Goal: Task Accomplishment & Management: Manage account settings

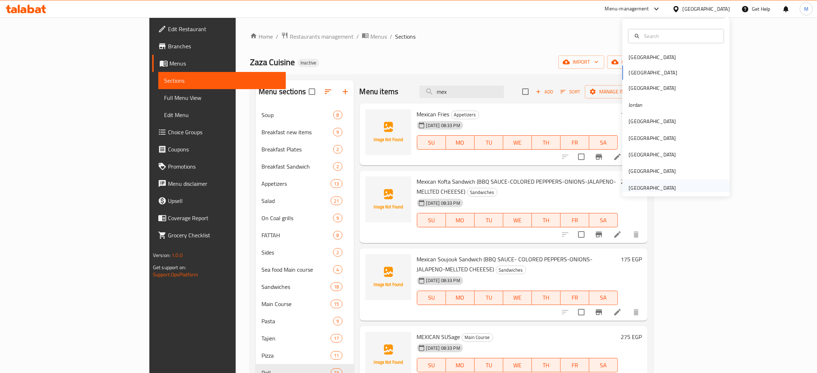
click at [644, 182] on div "[GEOGRAPHIC_DATA]" at bounding box center [652, 188] width 59 height 16
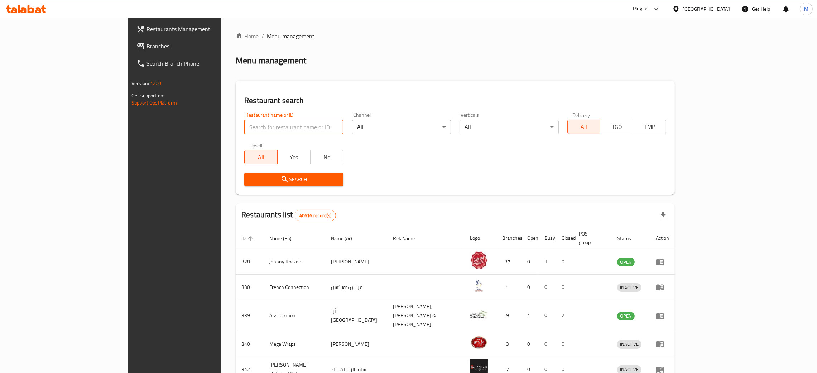
click at [257, 124] on input "search" at bounding box center [293, 127] width 99 height 14
paste input "Burger Genius"
type input "Burger Genius"
click button "Search" at bounding box center [293, 179] width 99 height 13
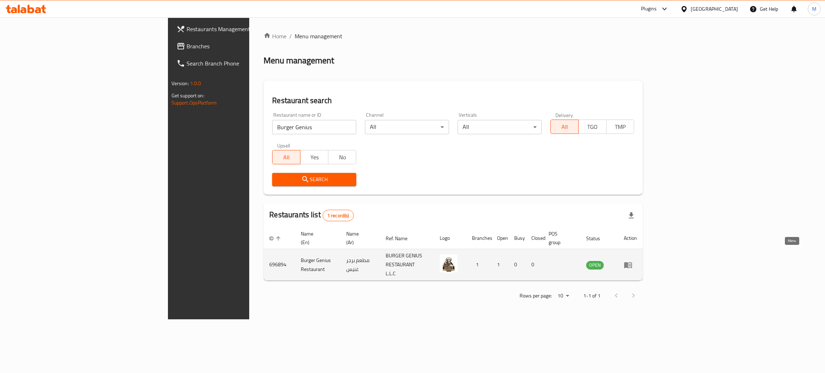
click at [632, 262] on icon "enhanced table" at bounding box center [628, 265] width 8 height 6
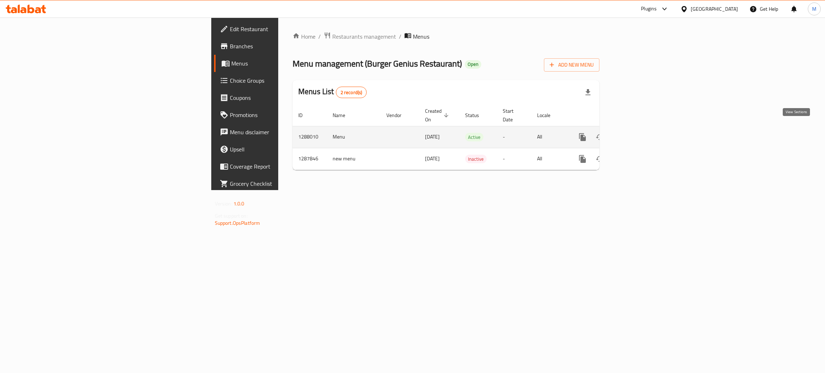
click at [643, 129] on link "enhanced table" at bounding box center [633, 137] width 17 height 17
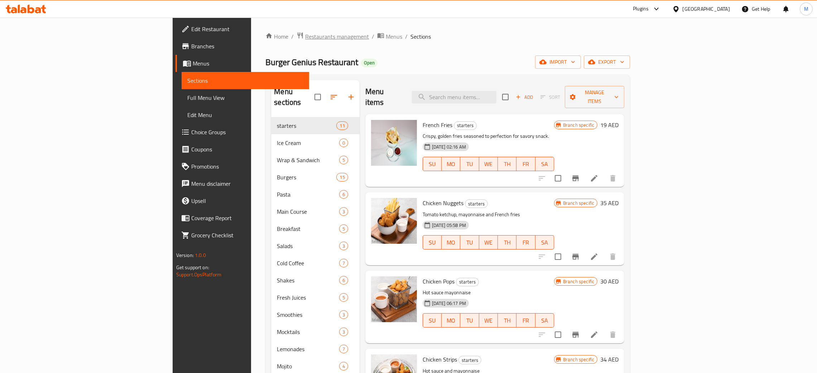
click at [305, 36] on span "Restaurants management" at bounding box center [337, 36] width 64 height 9
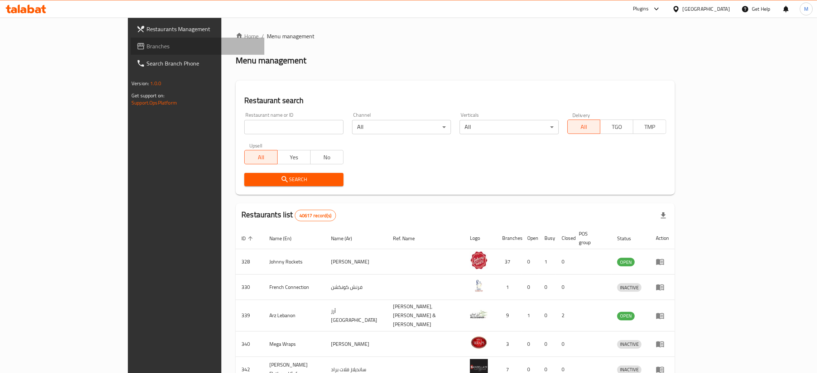
click at [131, 40] on link "Branches" at bounding box center [198, 46] width 134 height 17
